Goal: Task Accomplishment & Management: Manage account settings

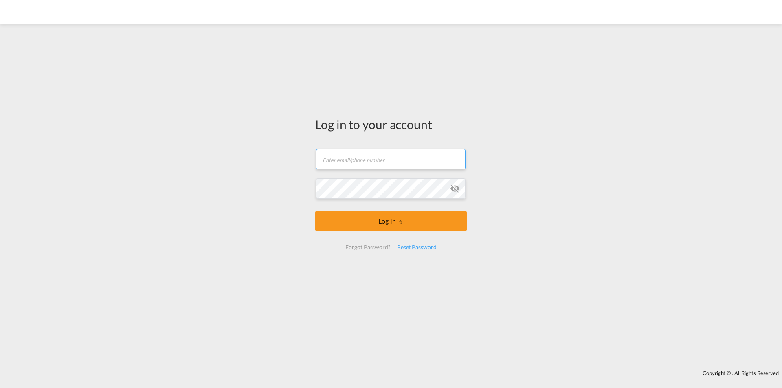
click at [357, 159] on input "text" at bounding box center [390, 159] width 149 height 20
type input "[EMAIL_ADDRESS][DOMAIN_NAME]"
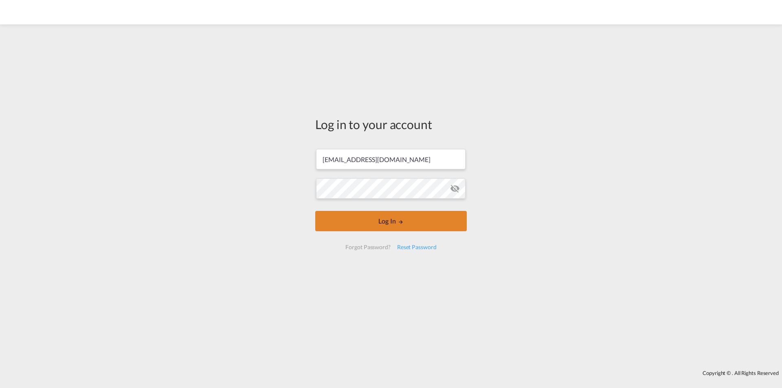
click at [391, 216] on button "Log In" at bounding box center [390, 221] width 151 height 20
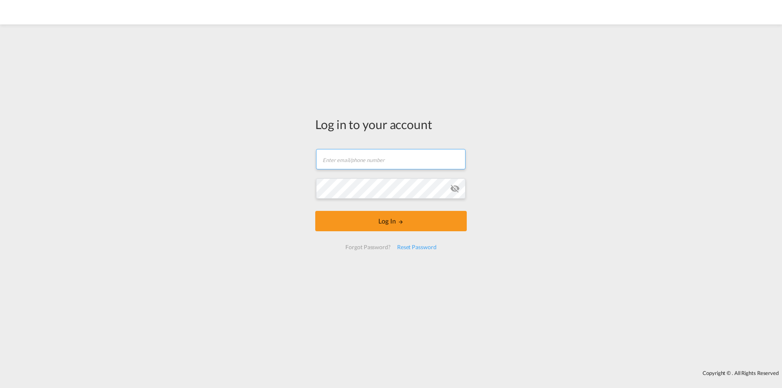
click at [375, 163] on input "text" at bounding box center [390, 159] width 149 height 20
type input "[EMAIL_ADDRESS][DOMAIN_NAME]"
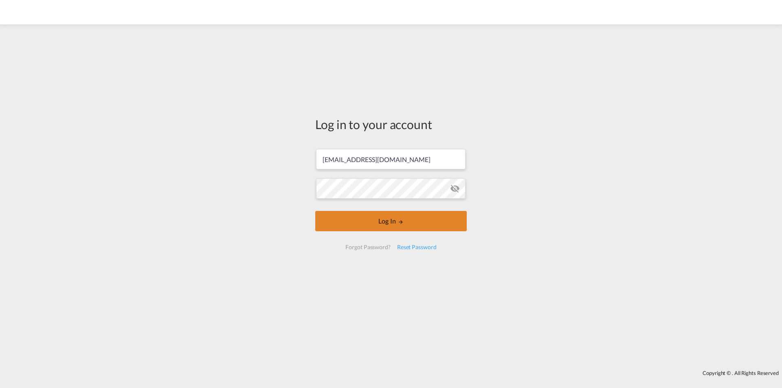
click at [392, 221] on button "Log In" at bounding box center [390, 221] width 151 height 20
